Goal: Use online tool/utility: Utilize a website feature to perform a specific function

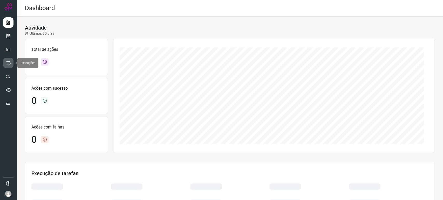
click at [8, 64] on icon at bounding box center [8, 62] width 5 height 5
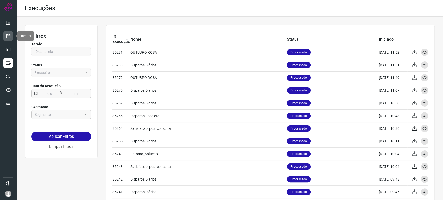
click at [8, 36] on icon at bounding box center [8, 35] width 5 height 5
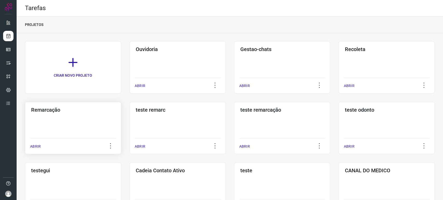
click at [90, 114] on div "Remarcação ABRIR" at bounding box center [73, 128] width 96 height 52
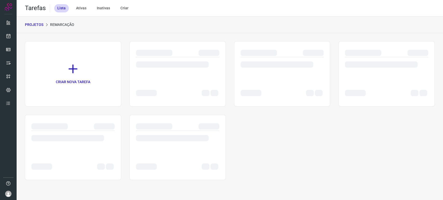
drag, startPoint x: 81, startPoint y: 116, endPoint x: 220, endPoint y: 124, distance: 139.3
click at [205, 123] on div "CRIAR NOVA TAREFA" at bounding box center [230, 110] width 410 height 139
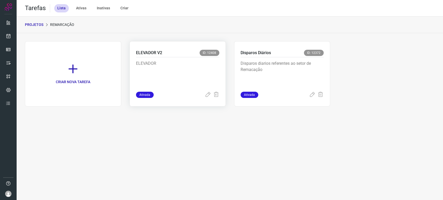
click at [185, 66] on p "ELEVADOR" at bounding box center [175, 73] width 78 height 26
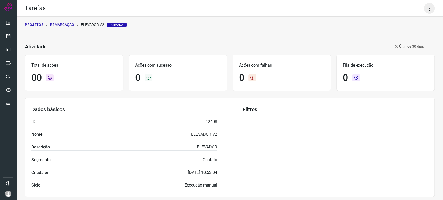
click at [426, 8] on icon at bounding box center [429, 8] width 11 height 11
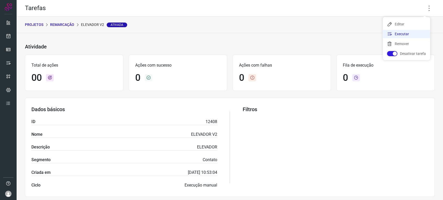
click at [398, 31] on li "Executar" at bounding box center [406, 34] width 47 height 8
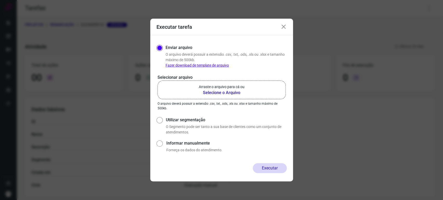
click at [235, 93] on b "Selecione o Arquivo" at bounding box center [222, 93] width 46 height 6
click at [0, 0] on input "Arraste o arquivo para cá ou Selecione o Arquivo" at bounding box center [0, 0] width 0 height 0
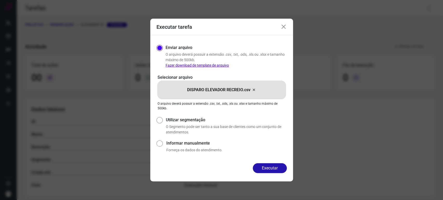
click at [280, 26] on icon at bounding box center [283, 27] width 6 height 6
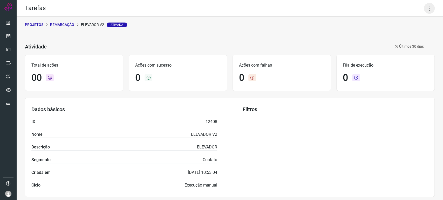
click at [424, 7] on icon at bounding box center [429, 8] width 11 height 11
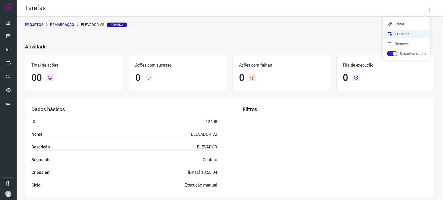
click at [402, 33] on li "Executar" at bounding box center [406, 34] width 47 height 8
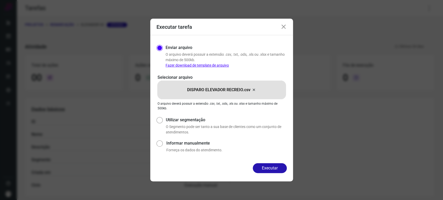
click at [275, 169] on button "Executar" at bounding box center [270, 168] width 34 height 10
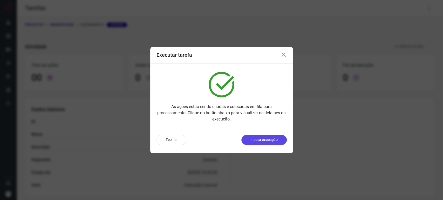
click at [269, 136] on button "Ir para execução" at bounding box center [263, 140] width 45 height 10
